Goal: Information Seeking & Learning: Learn about a topic

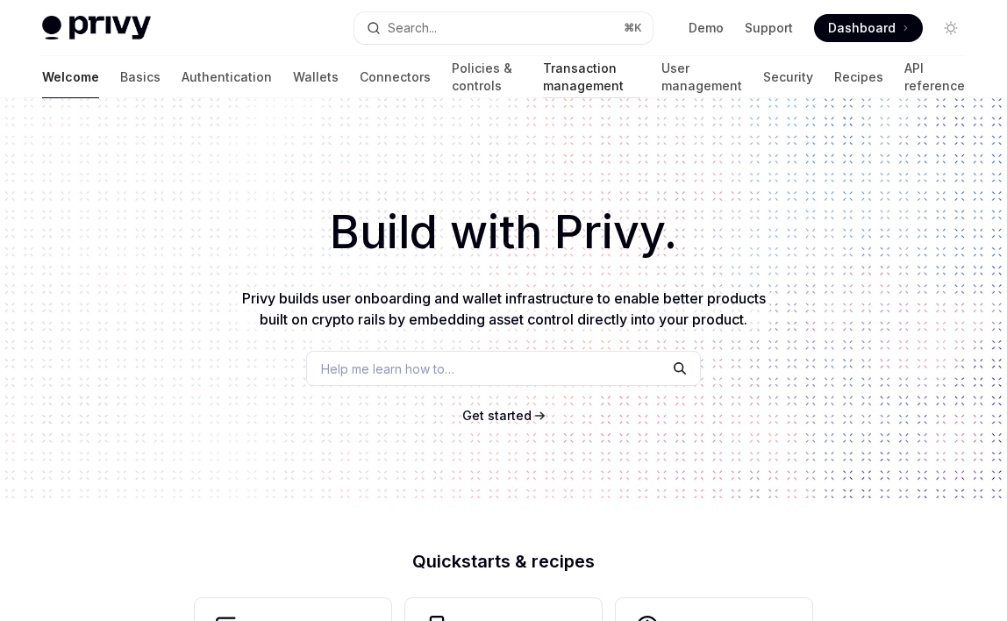
click at [543, 76] on link "Transaction management" at bounding box center [591, 77] width 97 height 42
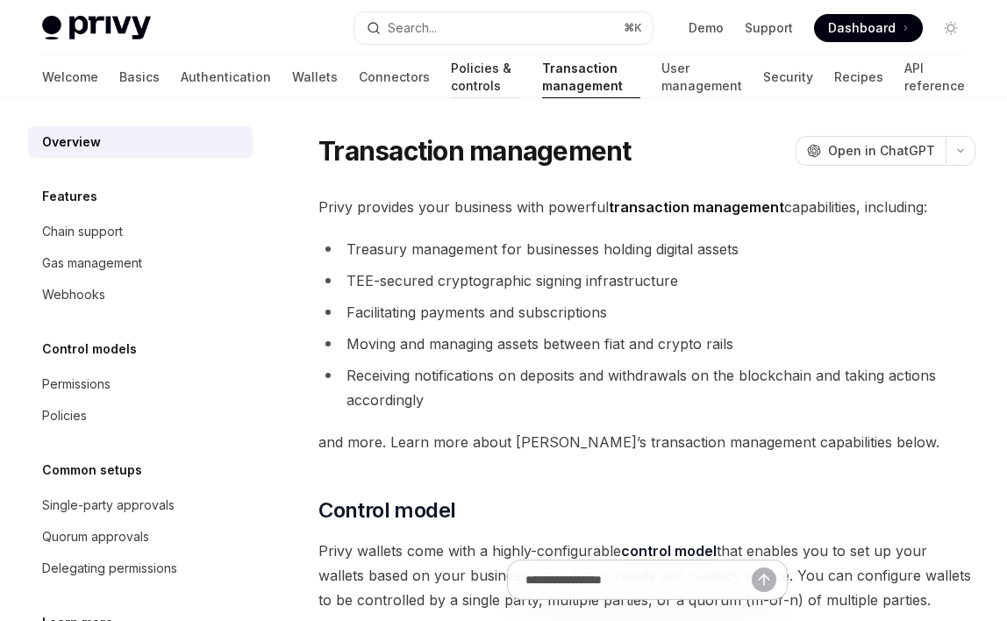
click at [451, 73] on link "Policies & controls" at bounding box center [486, 77] width 70 height 42
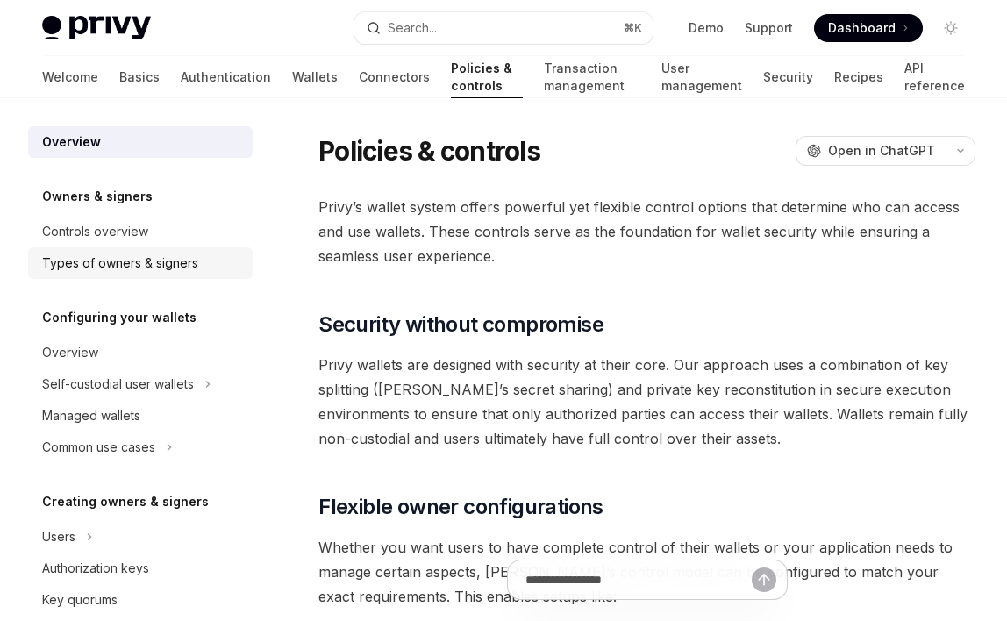
click at [125, 268] on div "Types of owners & signers" at bounding box center [120, 263] width 156 height 21
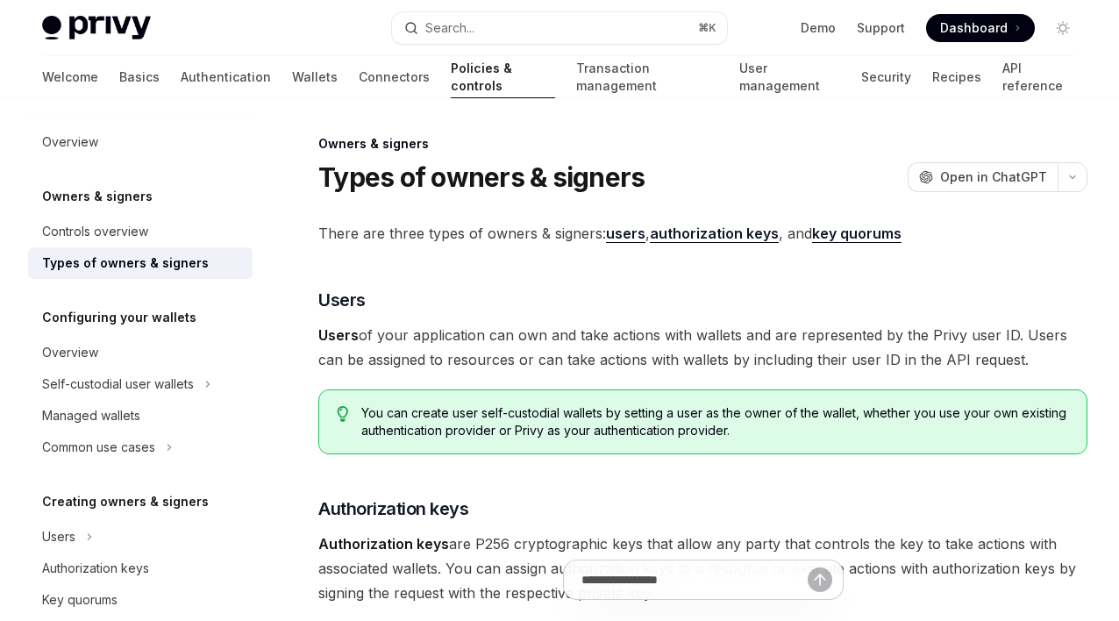
type textarea "*"
